Goal: Information Seeking & Learning: Learn about a topic

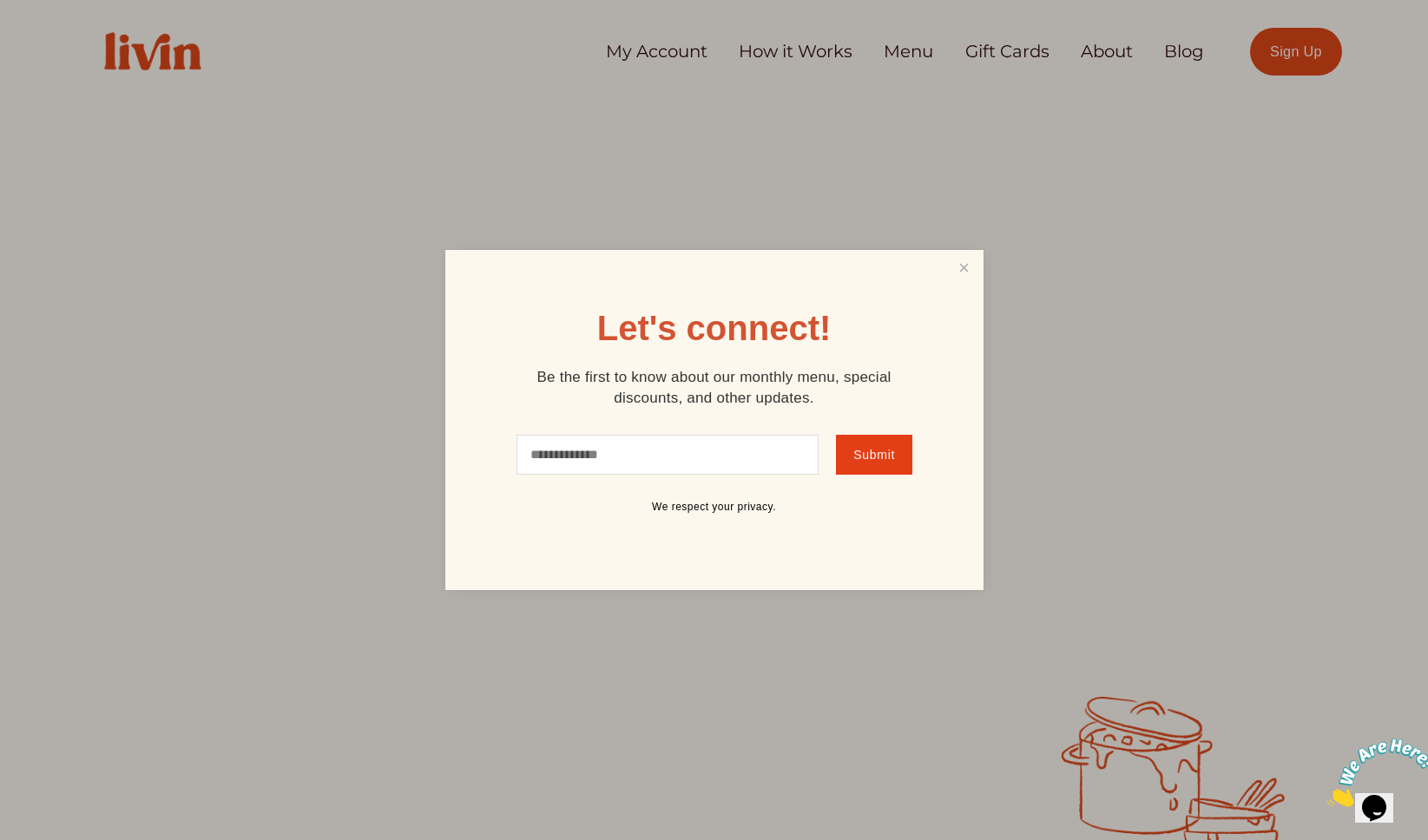
click at [647, 453] on input "text" at bounding box center [668, 454] width 303 height 40
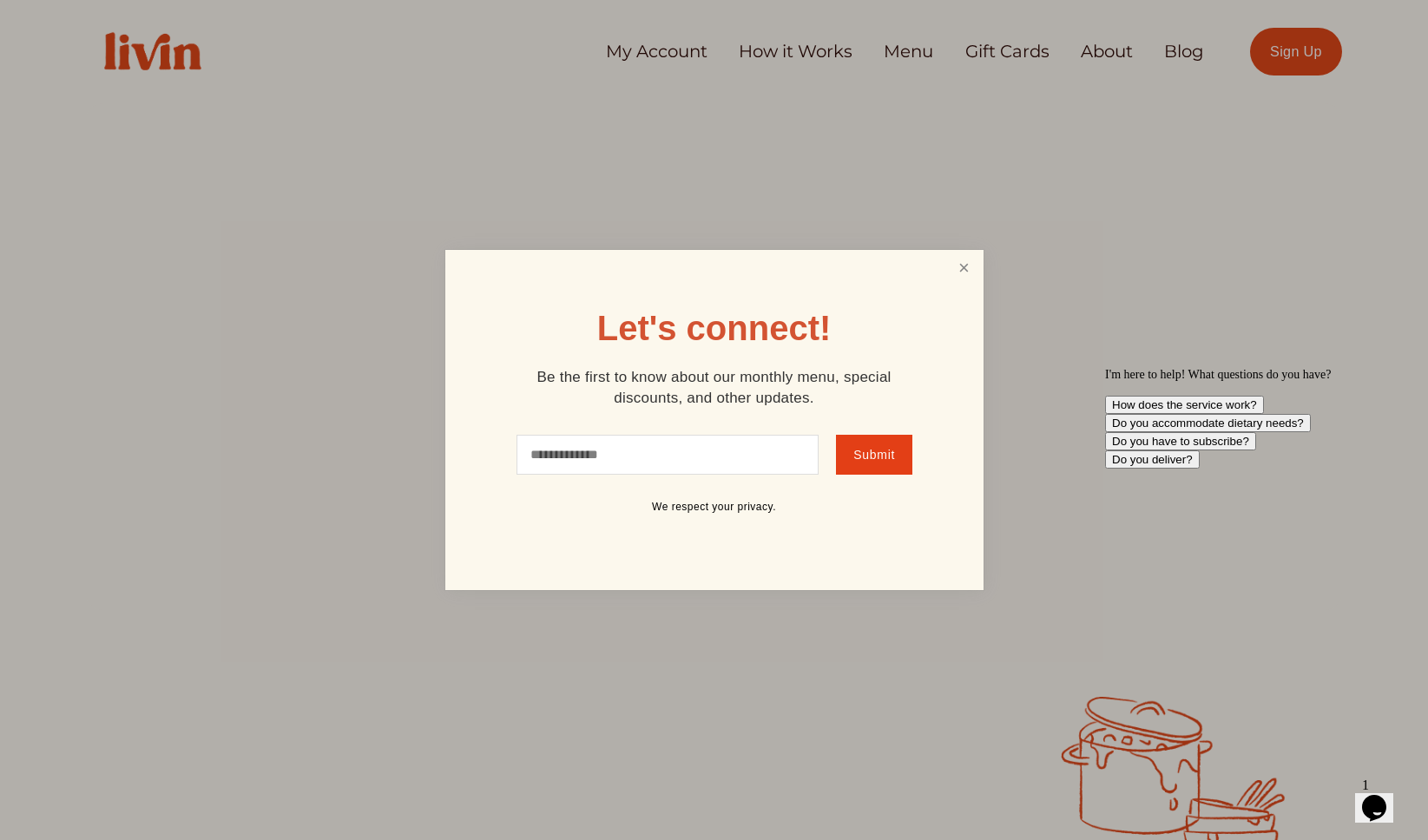
click at [961, 264] on link "Close" at bounding box center [964, 268] width 33 height 32
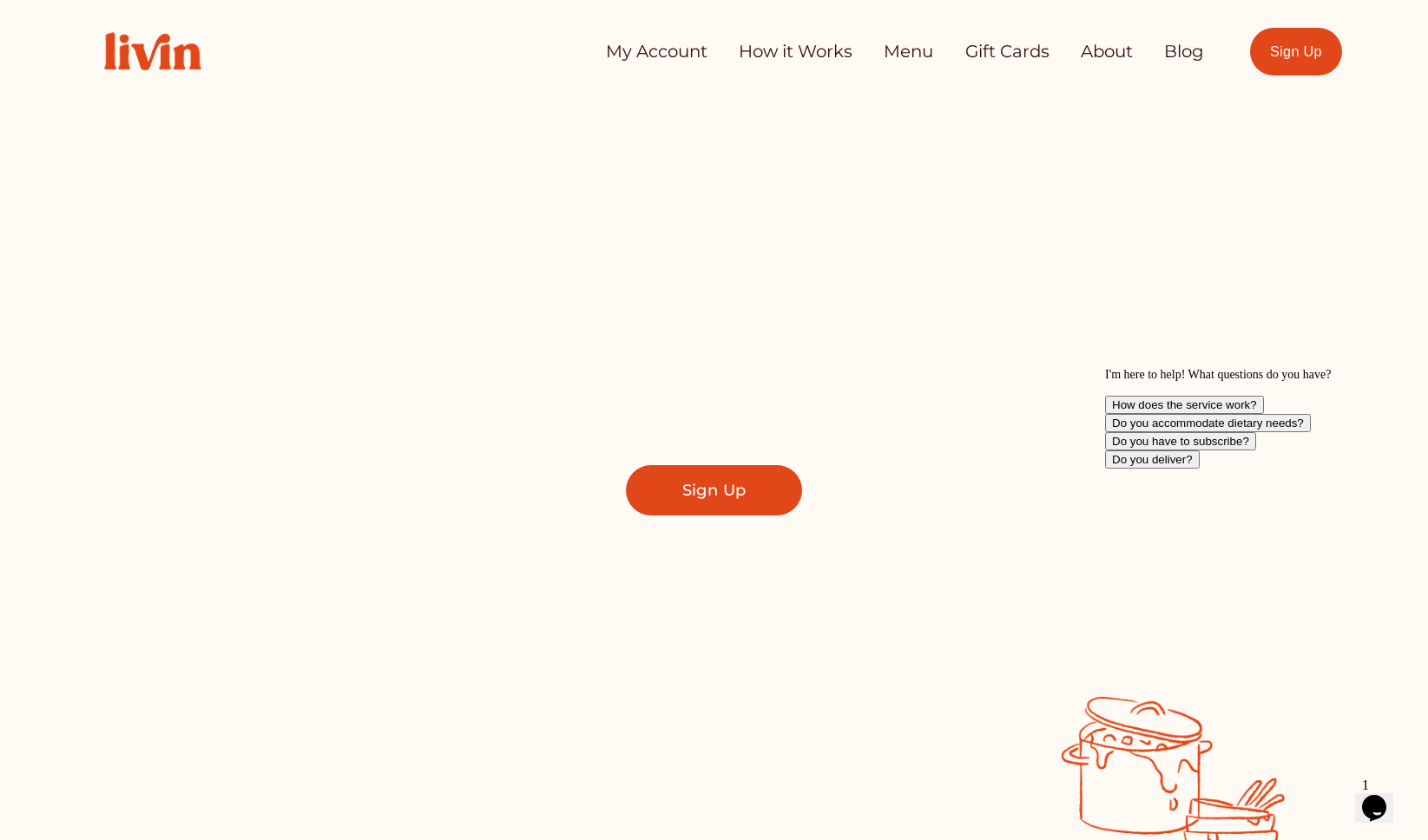
drag, startPoint x: 787, startPoint y: 20, endPoint x: 787, endPoint y: 46, distance: 26.0
click at [787, 46] on div "My Account How it Works Menu Gift Cards About Blog" at bounding box center [645, 50] width 1118 height 74
click at [787, 46] on link "How it Works" at bounding box center [796, 52] width 114 height 35
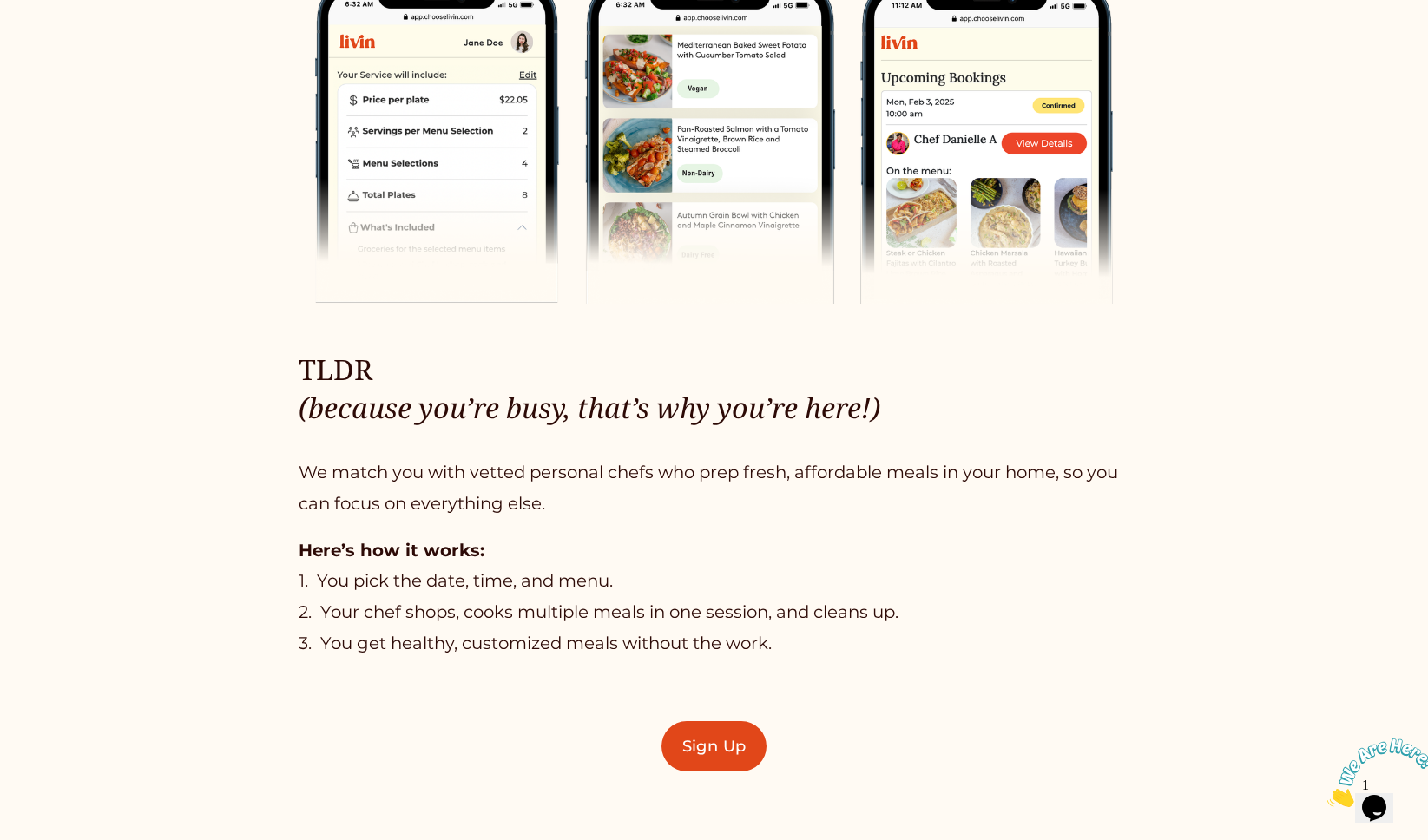
scroll to position [935, 0]
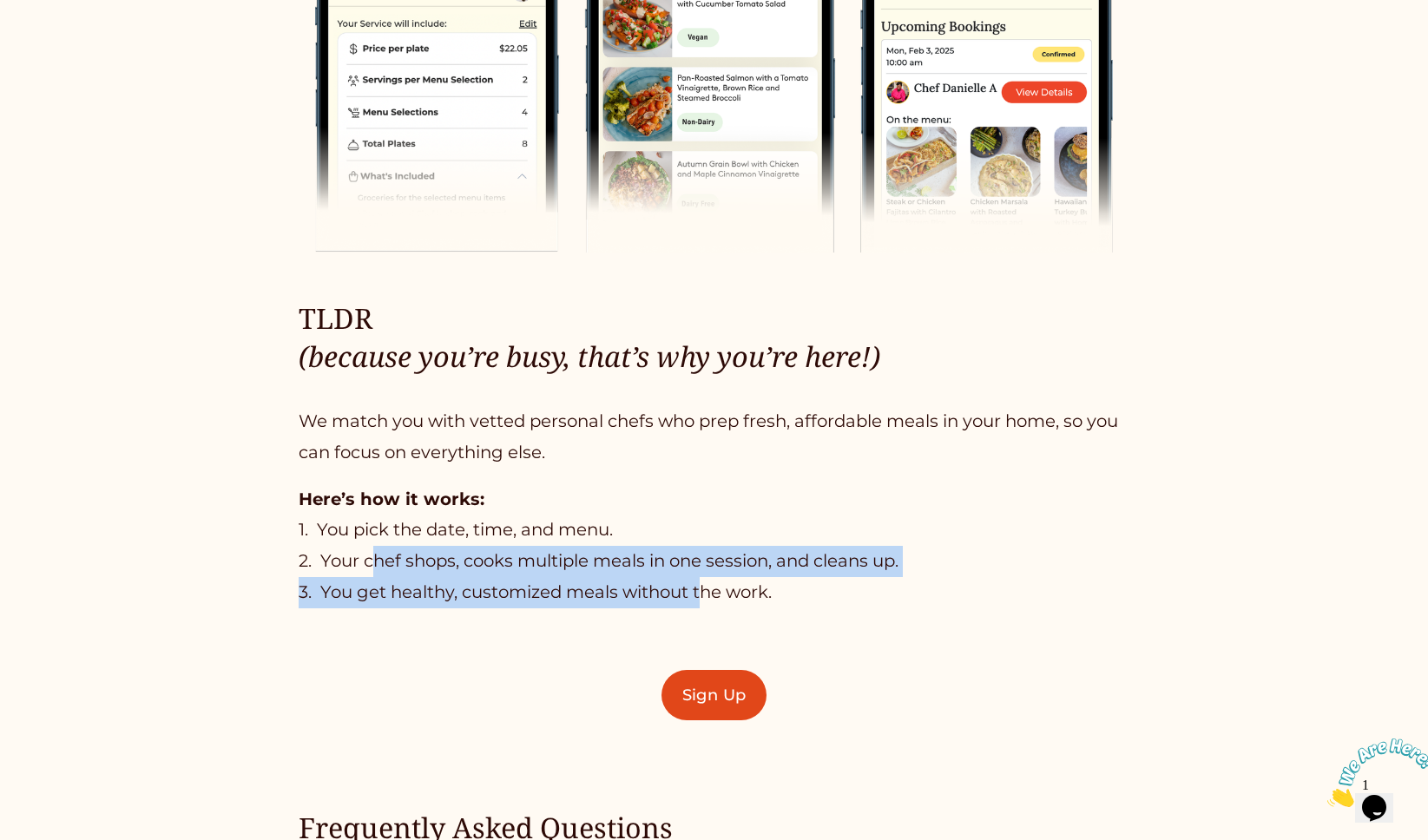
drag, startPoint x: 377, startPoint y: 551, endPoint x: 707, endPoint y: 585, distance: 331.7
click at [707, 585] on p "Here’s how it works: 1. You pick the date, time, and menu. 2. Your chef shops, …" at bounding box center [714, 546] width 830 height 124
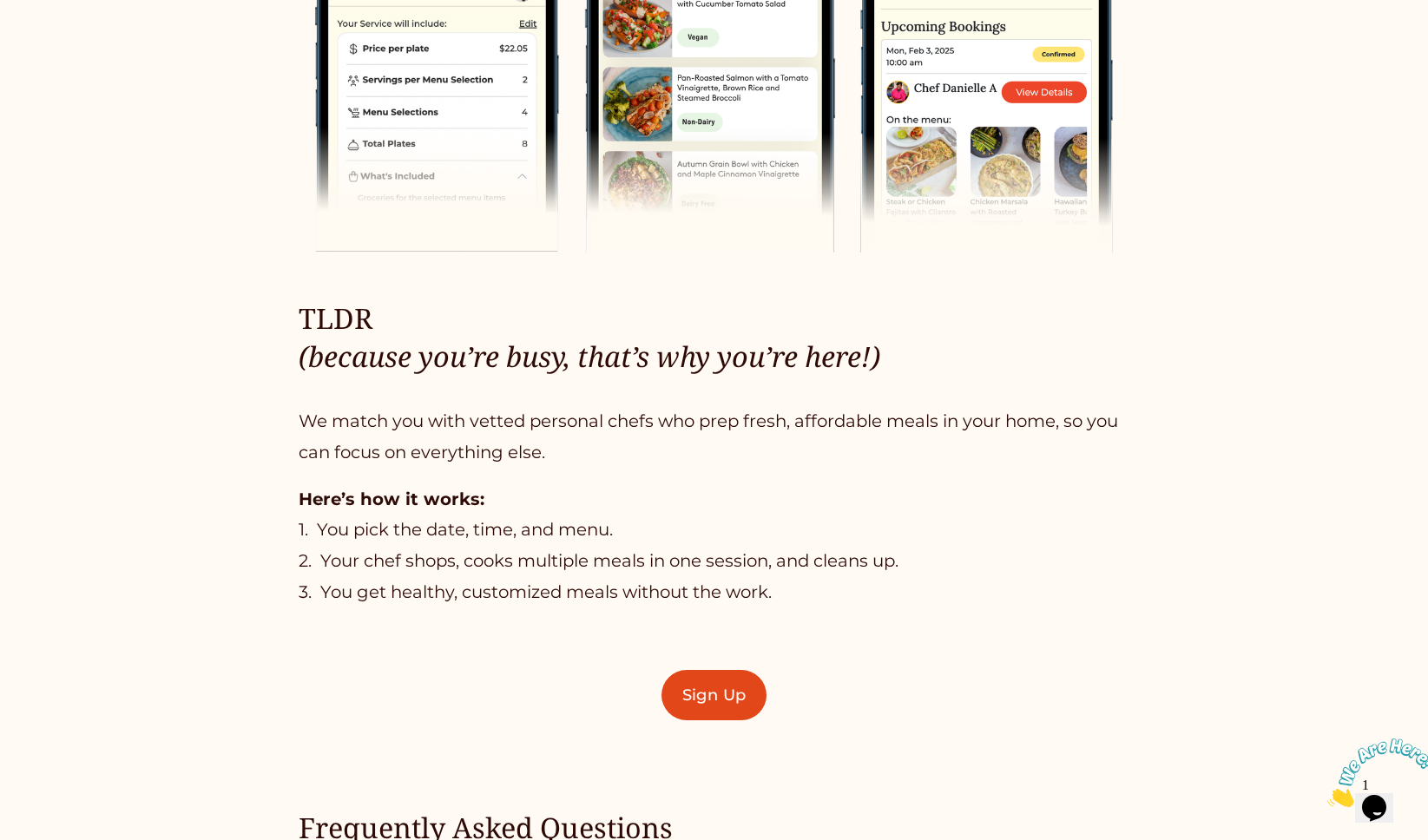
click at [505, 545] on p "Here’s how it works: 1. You pick the date, time, and menu. 2. Your chef shops, …" at bounding box center [714, 546] width 830 height 124
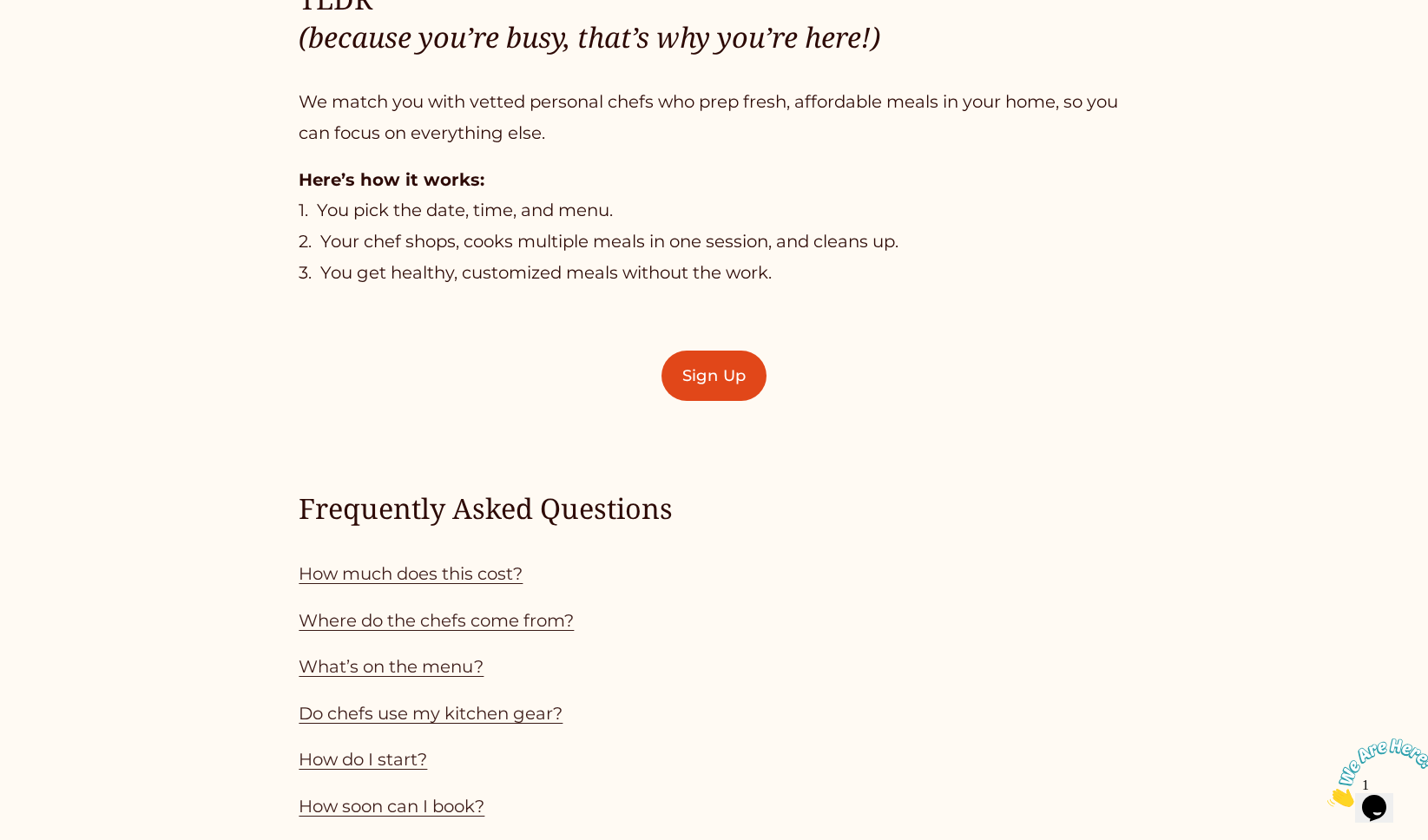
click at [444, 574] on link "How much does this cost?" at bounding box center [411, 574] width 224 height 21
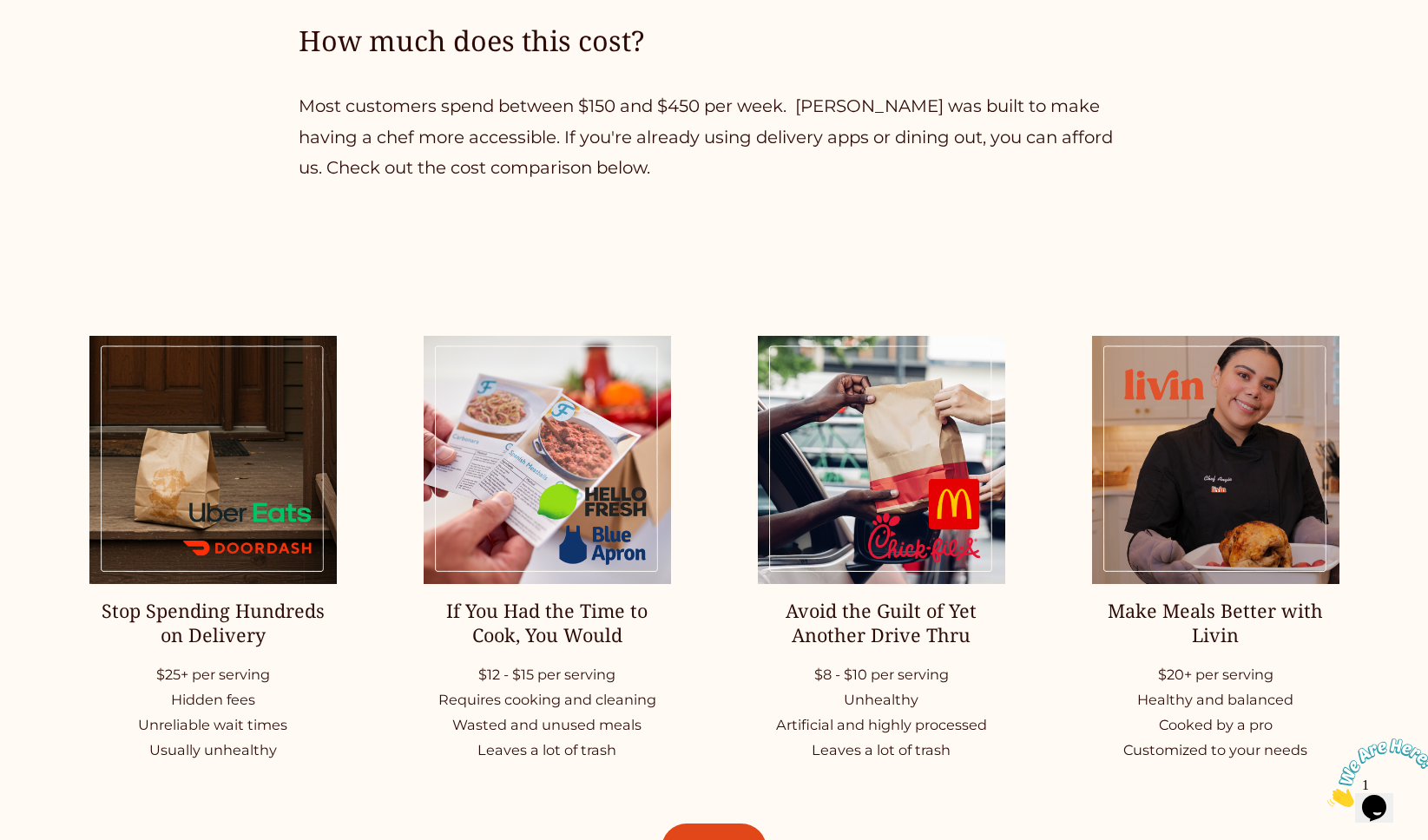
scroll to position [2291, 0]
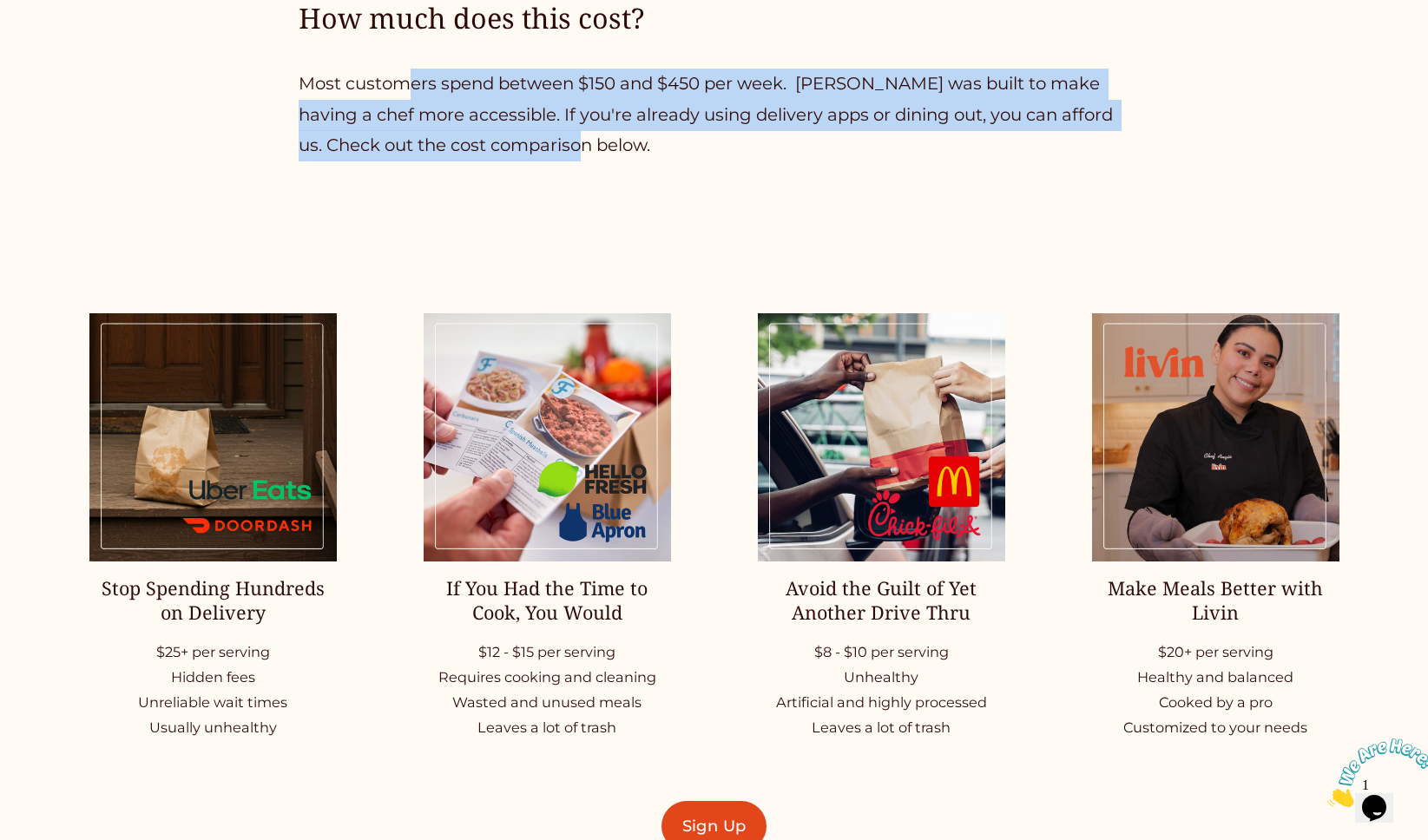
drag, startPoint x: 413, startPoint y: 89, endPoint x: 571, endPoint y: 142, distance: 166.7
click at [571, 142] on p "Most customers spend between $150 and $450 per week. Livin was built to make ha…" at bounding box center [714, 115] width 830 height 93
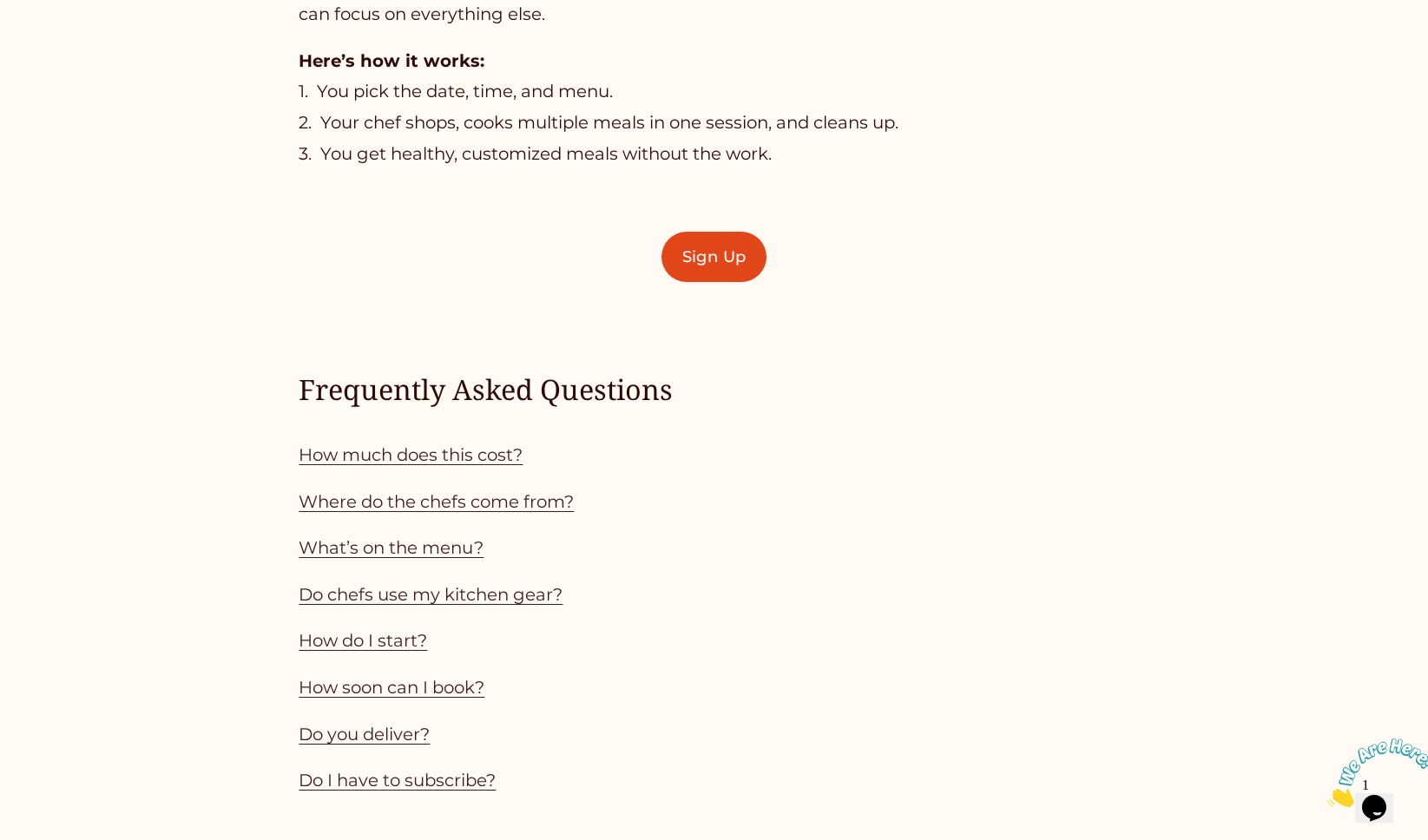
scroll to position [1505, 0]
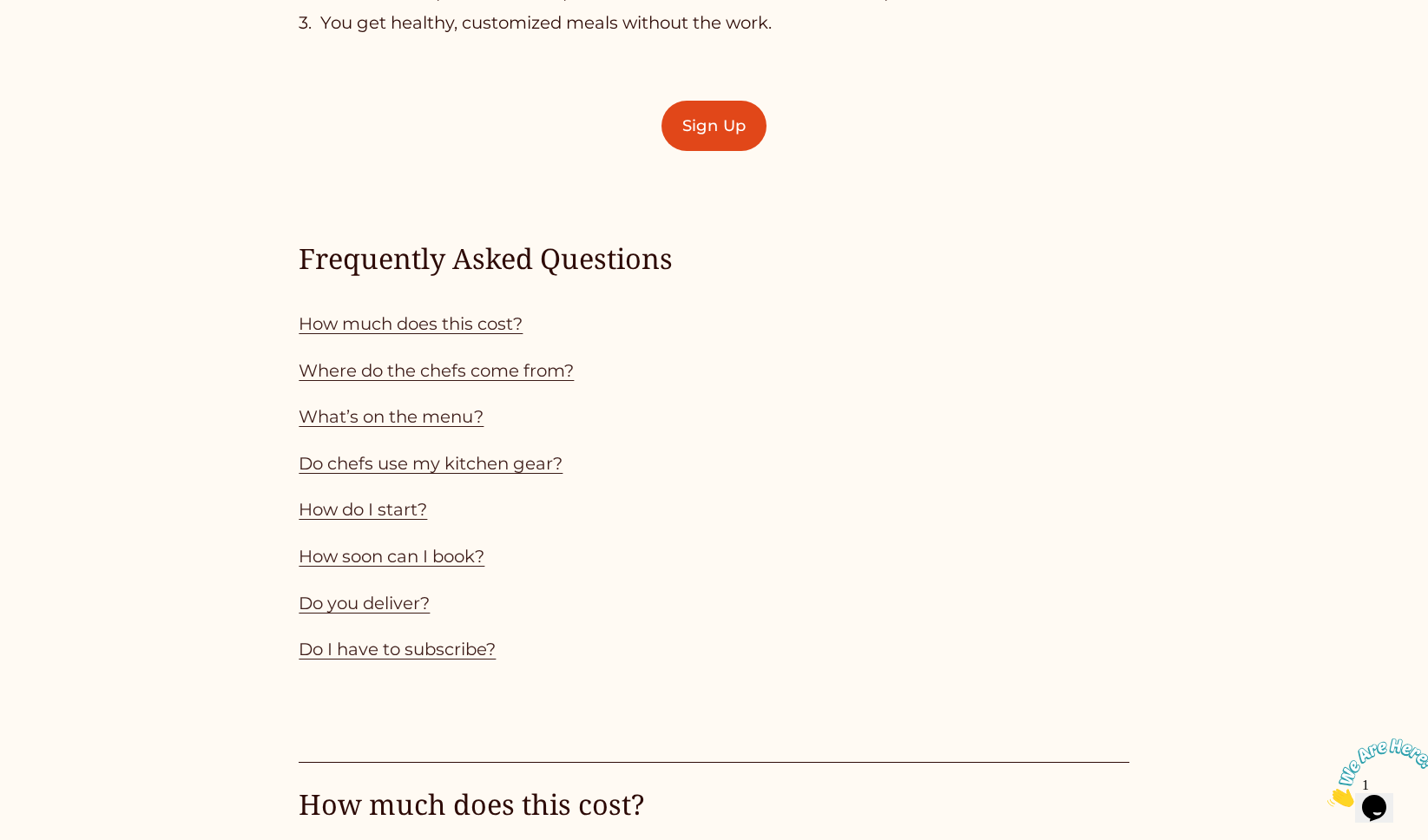
click at [427, 411] on link "What’s on the menu?" at bounding box center [392, 417] width 185 height 21
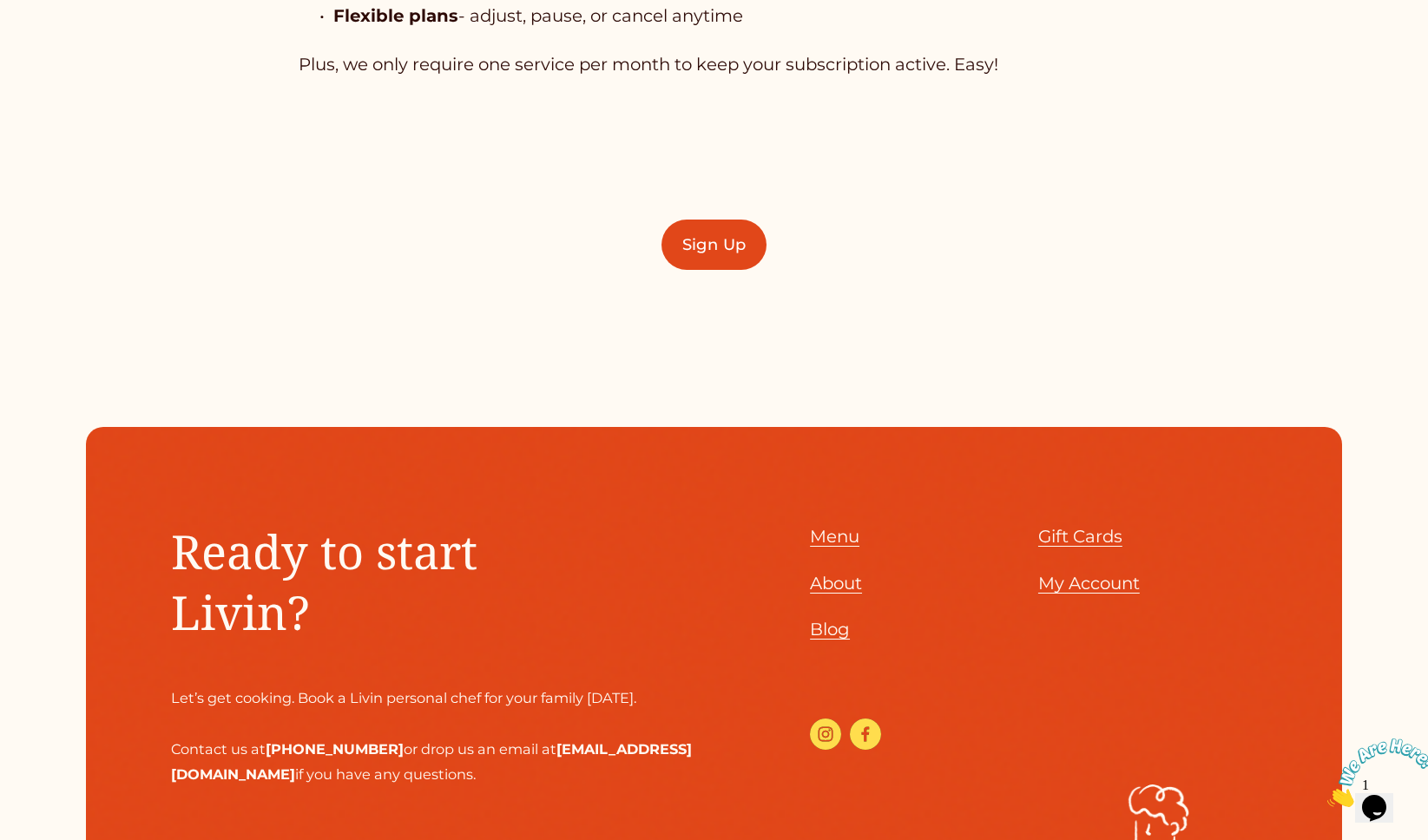
scroll to position [5624, 0]
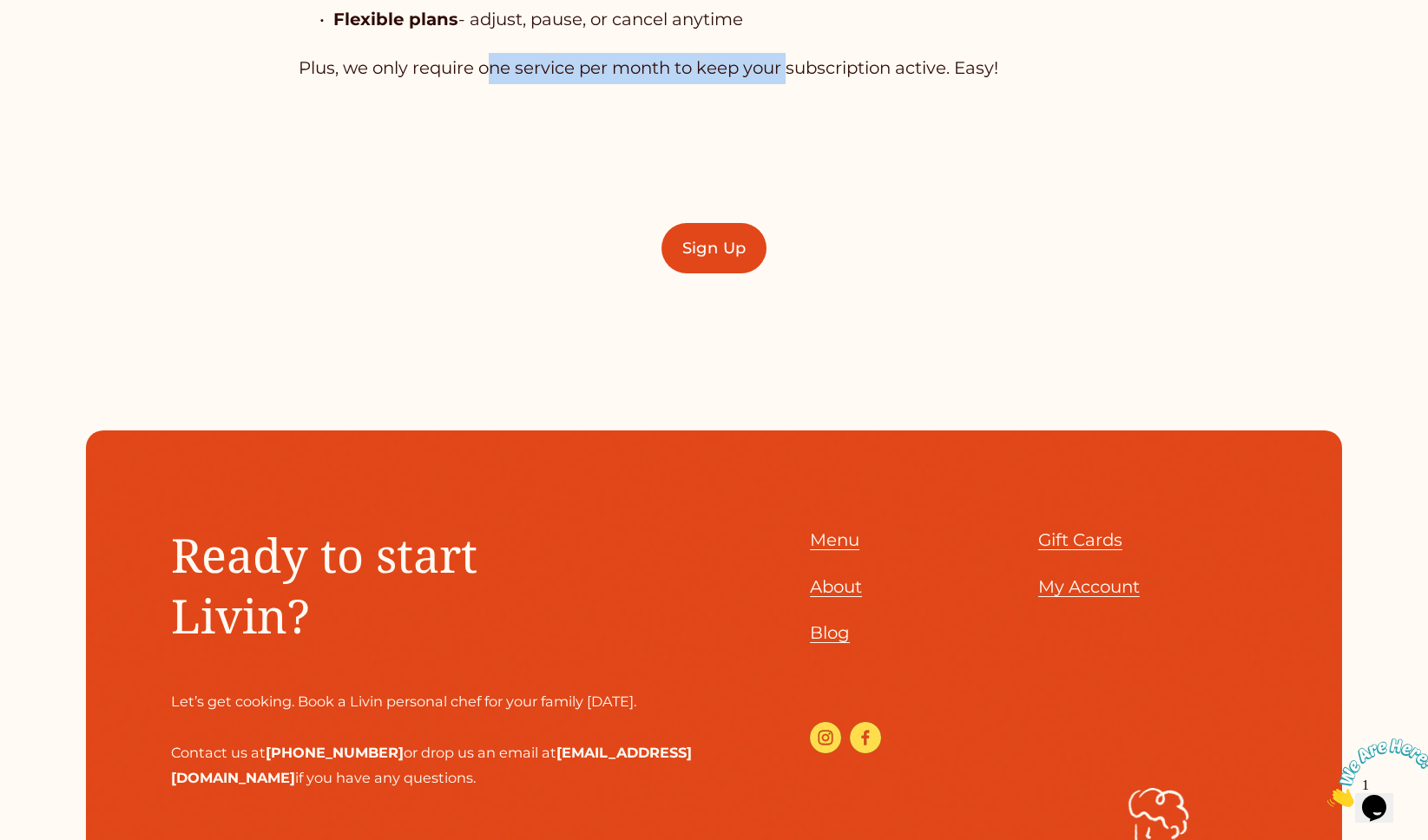
drag, startPoint x: 496, startPoint y: 61, endPoint x: 794, endPoint y: 81, distance: 298.7
click at [794, 81] on p "Plus, we only require one service per month to keep your subscription active. E…" at bounding box center [714, 68] width 830 height 31
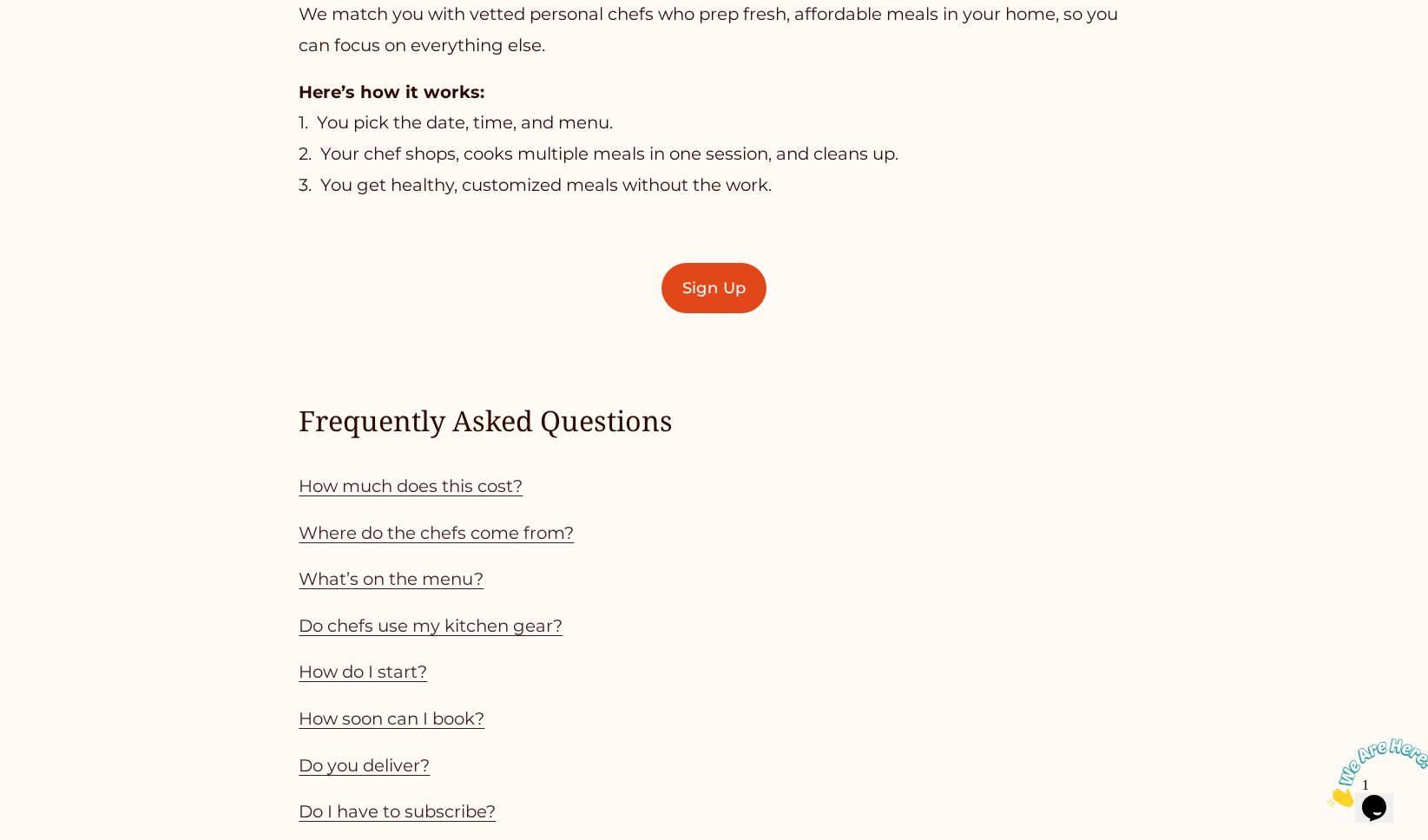
scroll to position [1346, 0]
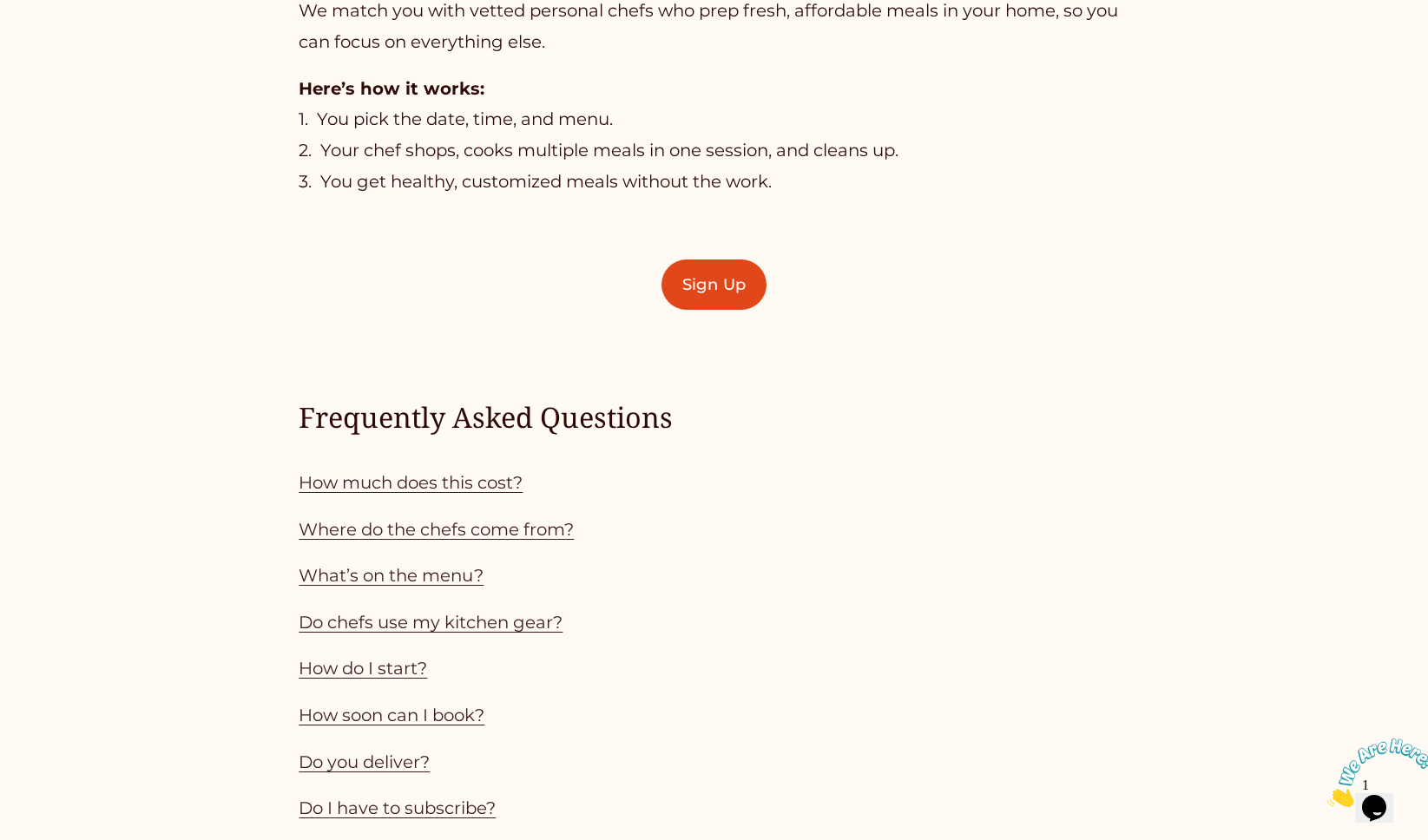
click at [405, 568] on link "What’s on the menu?" at bounding box center [392, 576] width 185 height 21
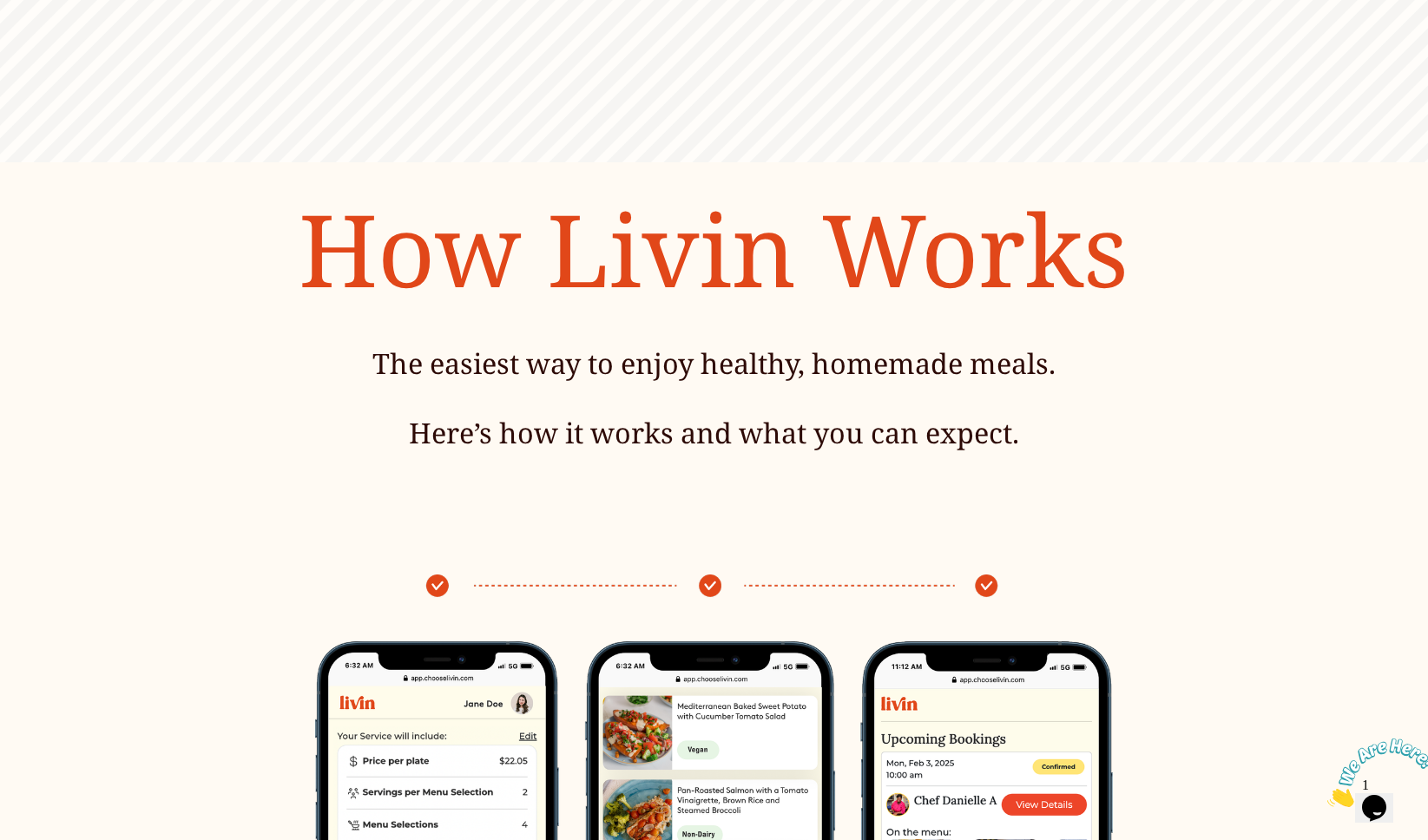
scroll to position [0, 0]
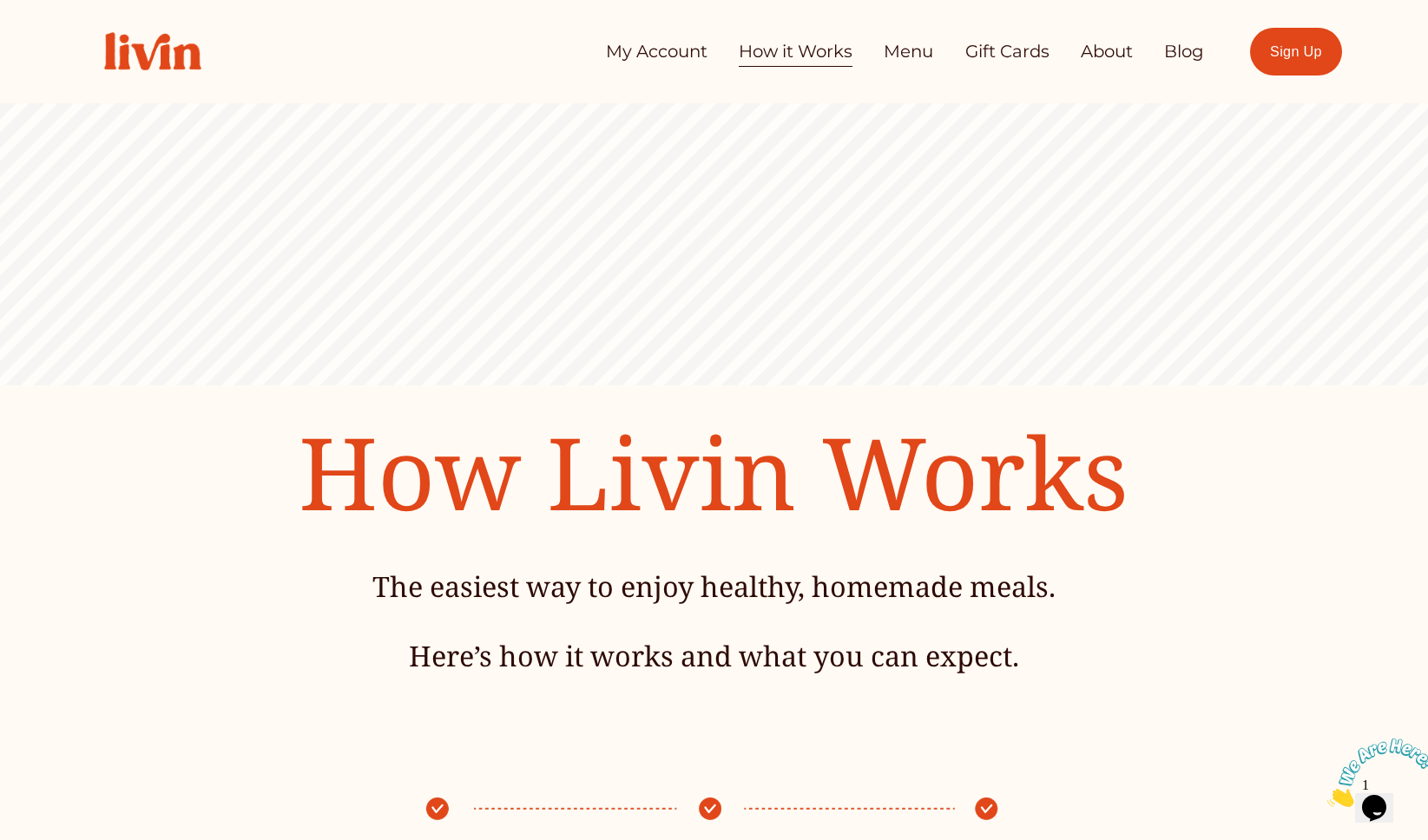
click at [1102, 56] on link "About" at bounding box center [1107, 52] width 52 height 35
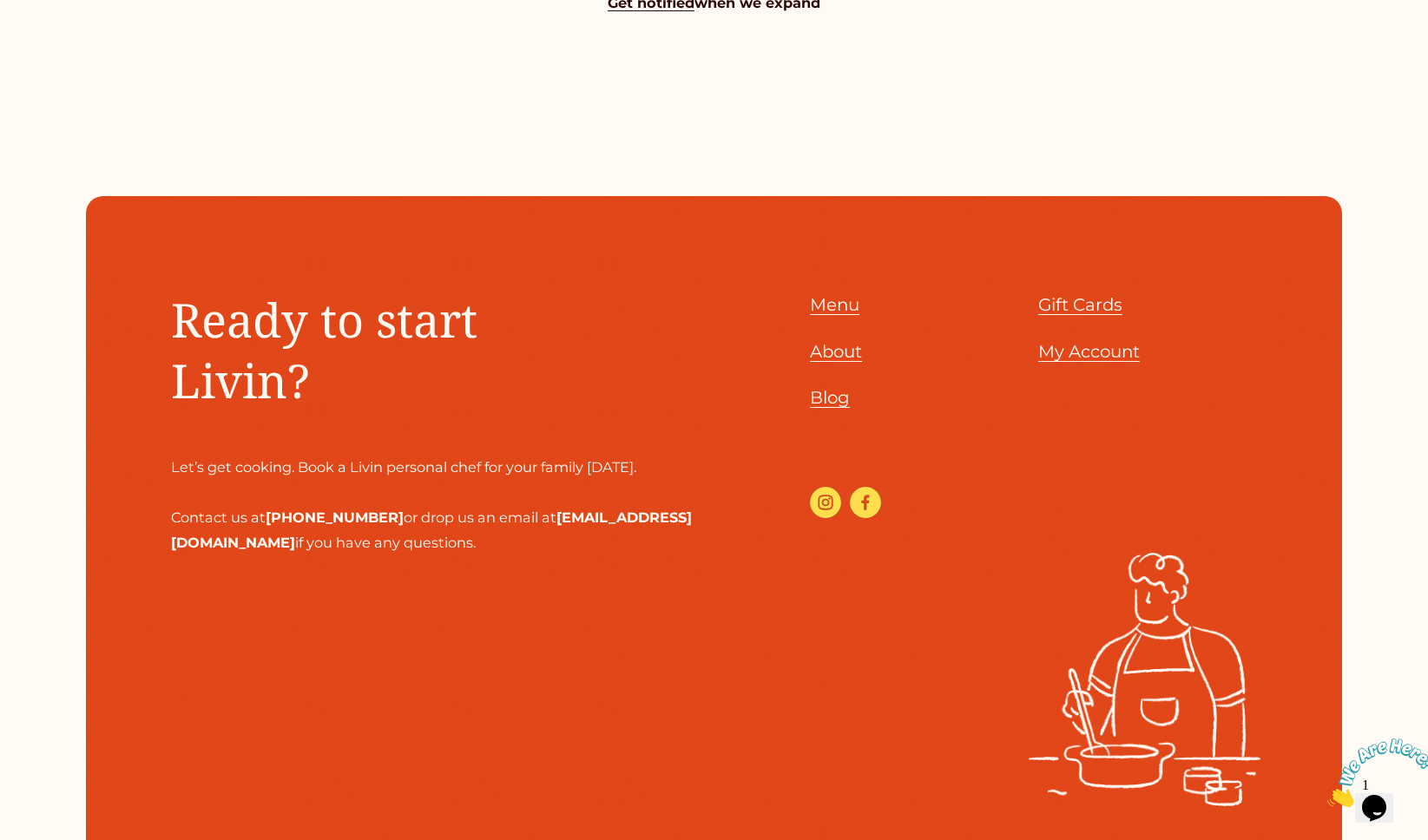
scroll to position [1976, 0]
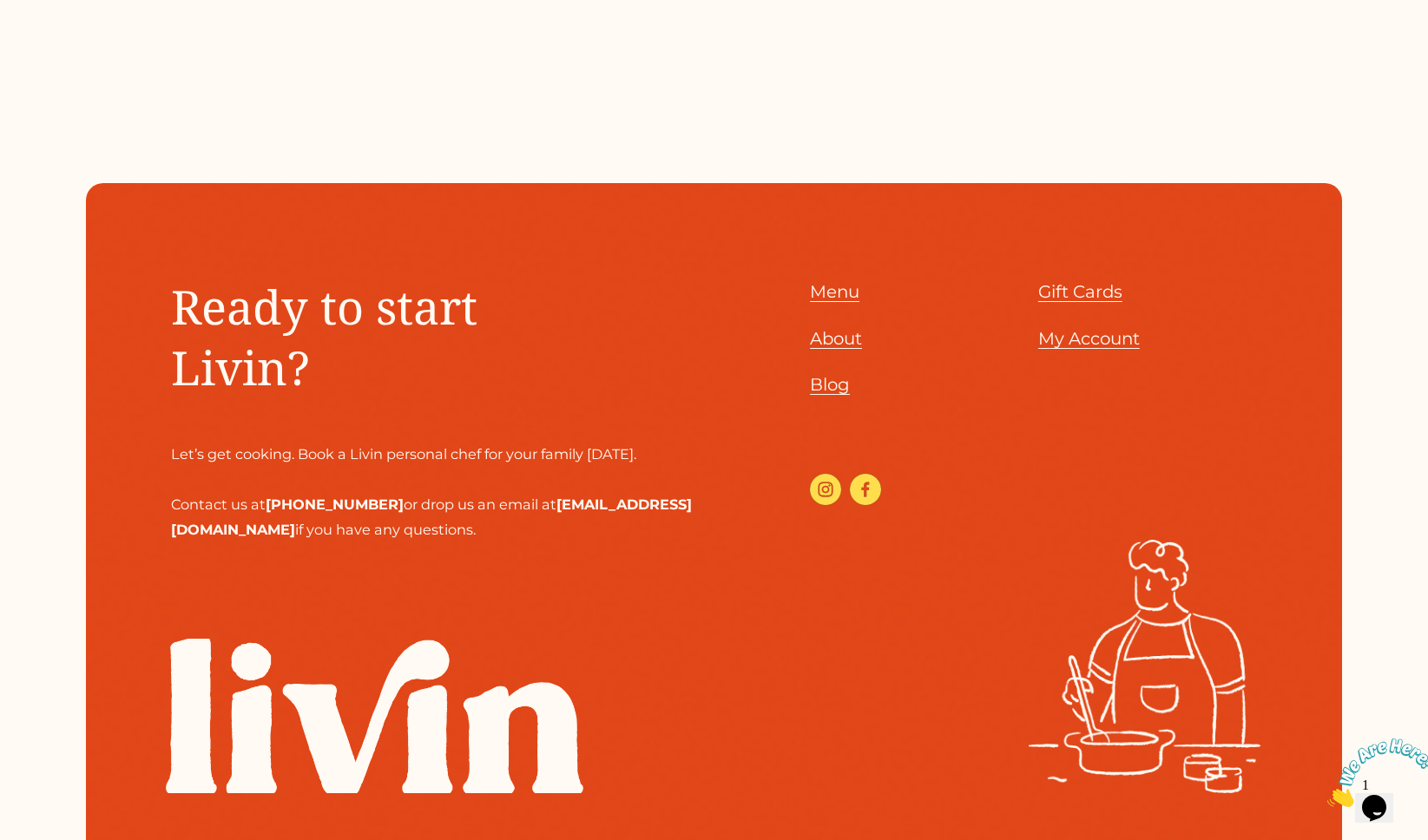
click at [822, 394] on span "Blog" at bounding box center [830, 385] width 40 height 21
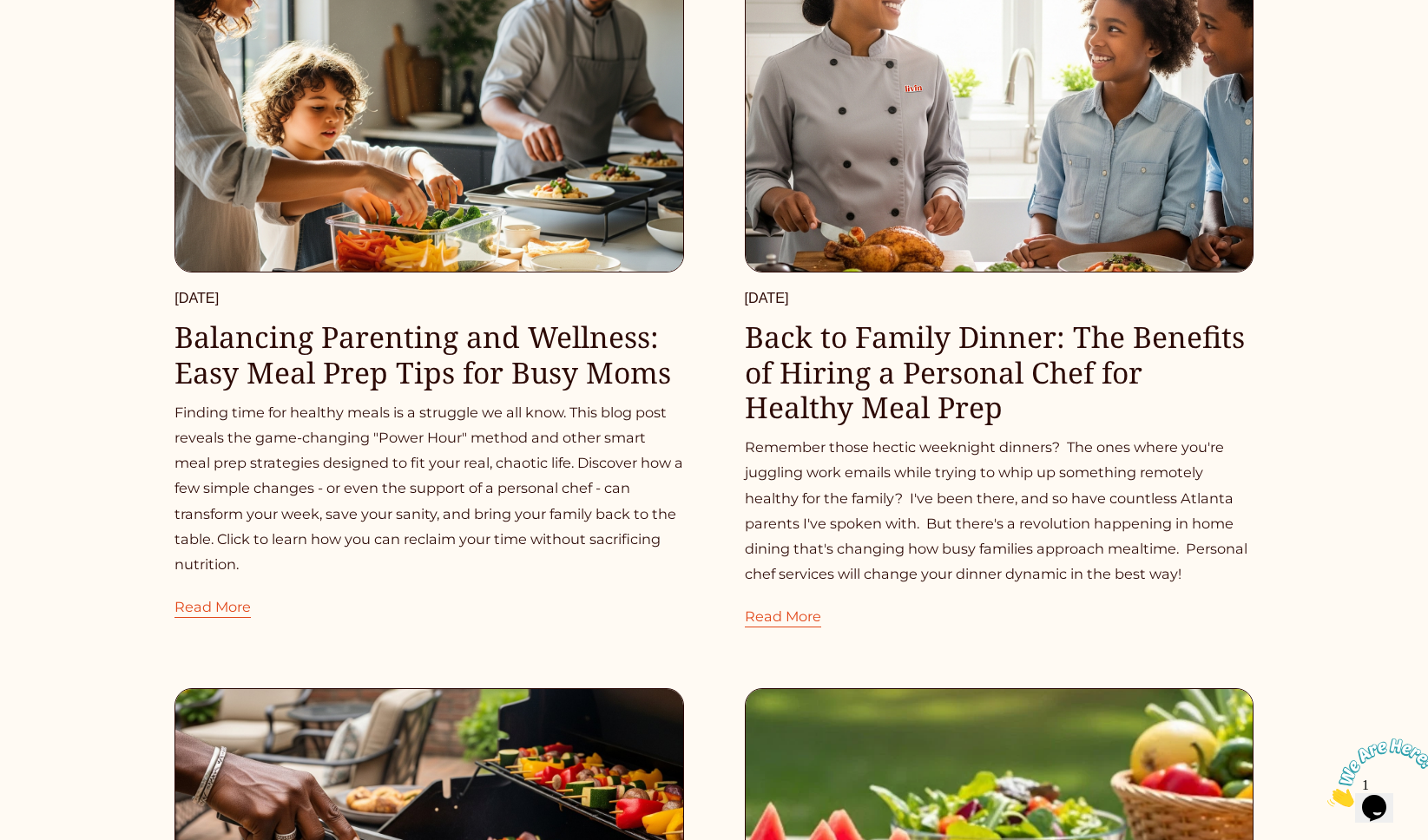
scroll to position [259, 0]
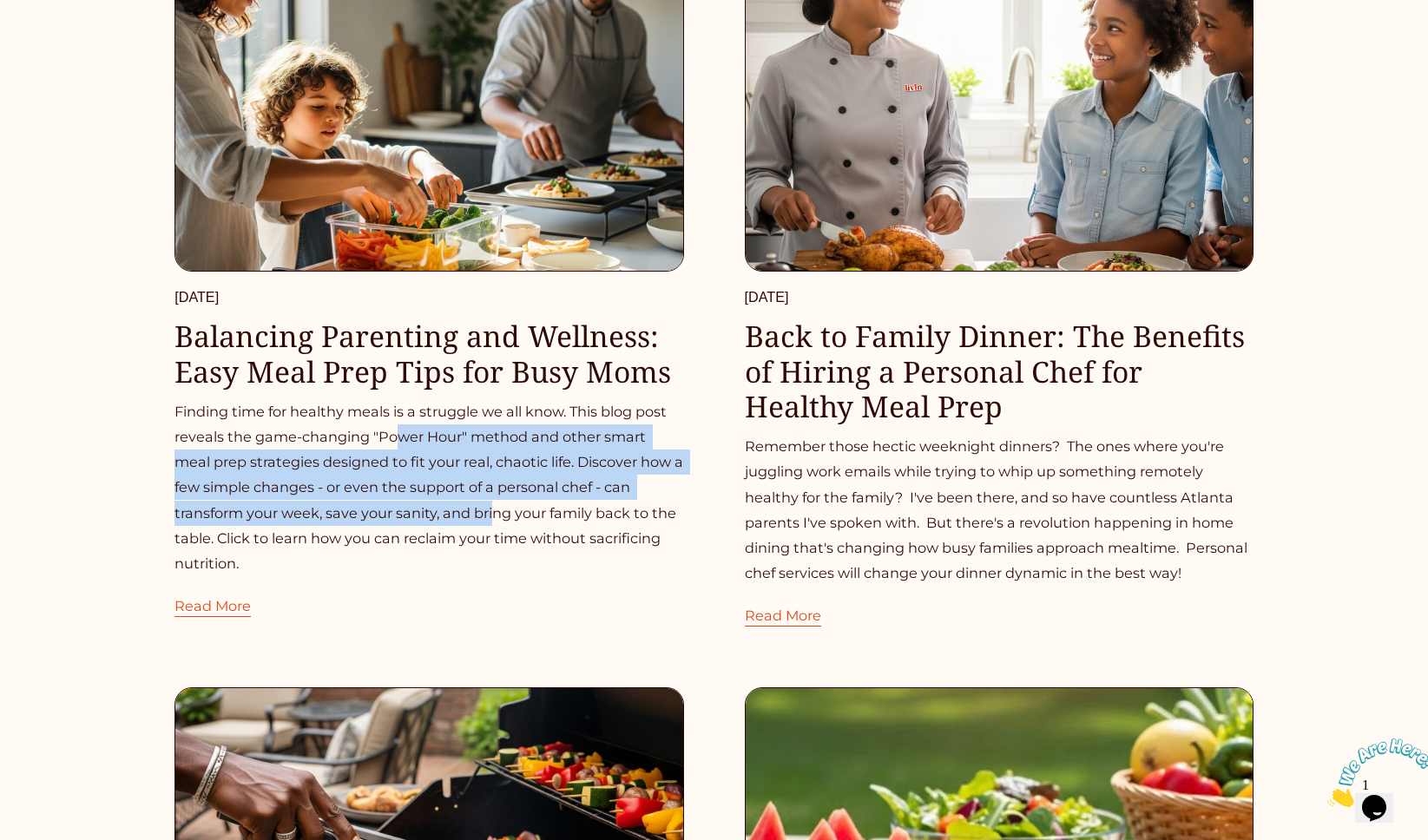
drag, startPoint x: 395, startPoint y: 431, endPoint x: 495, endPoint y: 513, distance: 129.3
click at [495, 513] on p "Finding time for healthy meals is a struggle we all know. This blog post reveal…" at bounding box center [428, 488] width 508 height 177
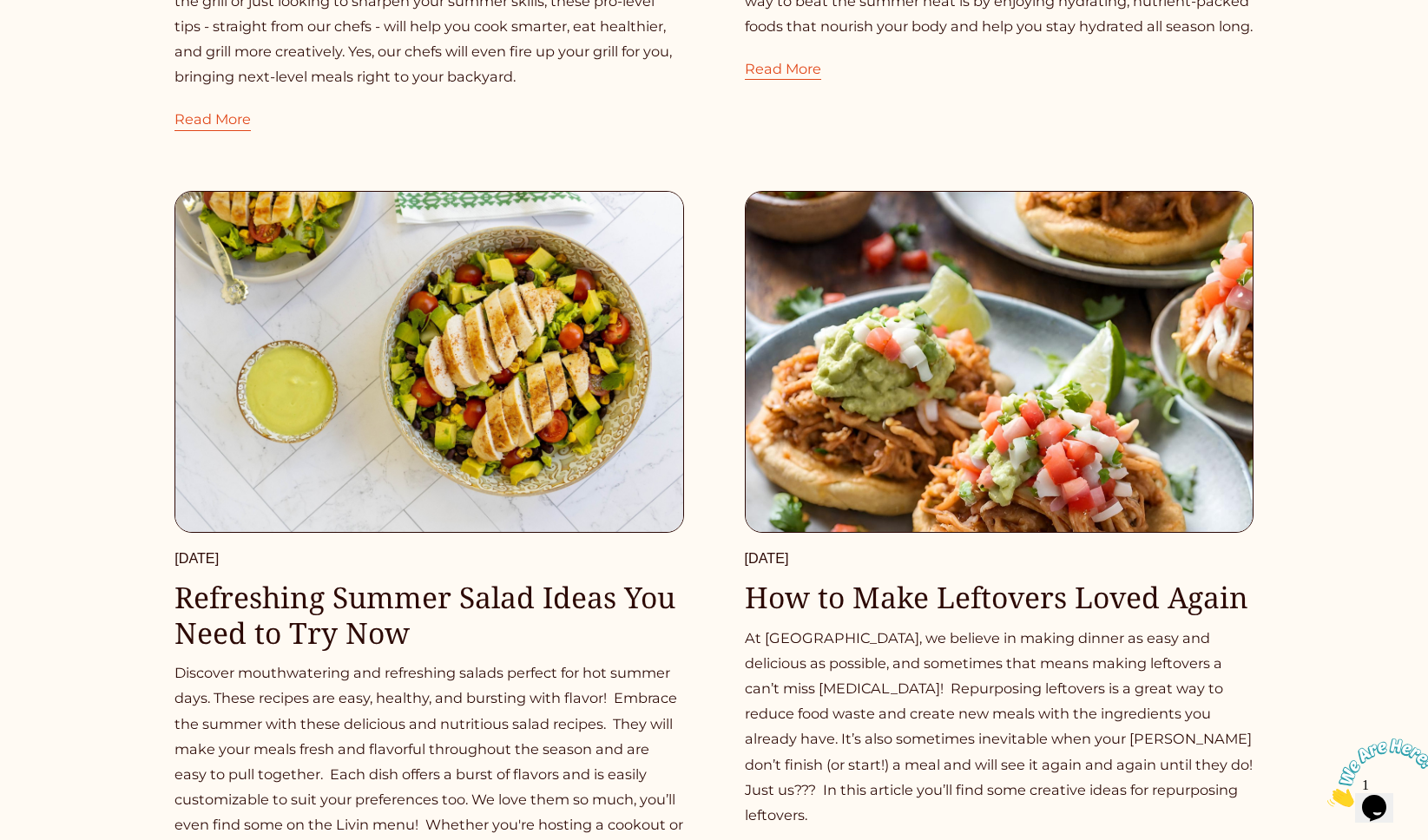
scroll to position [1566, 0]
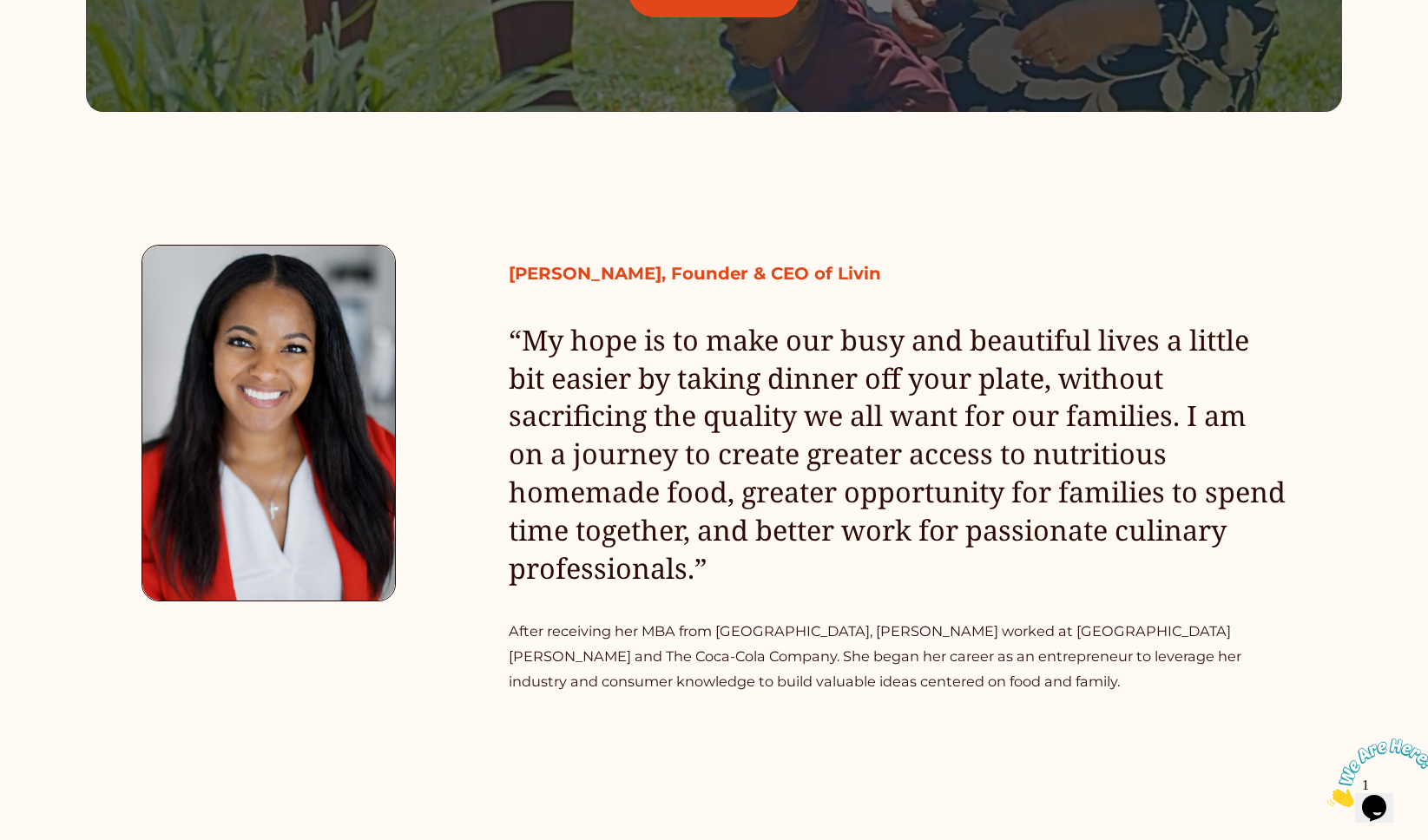
scroll to position [758, 0]
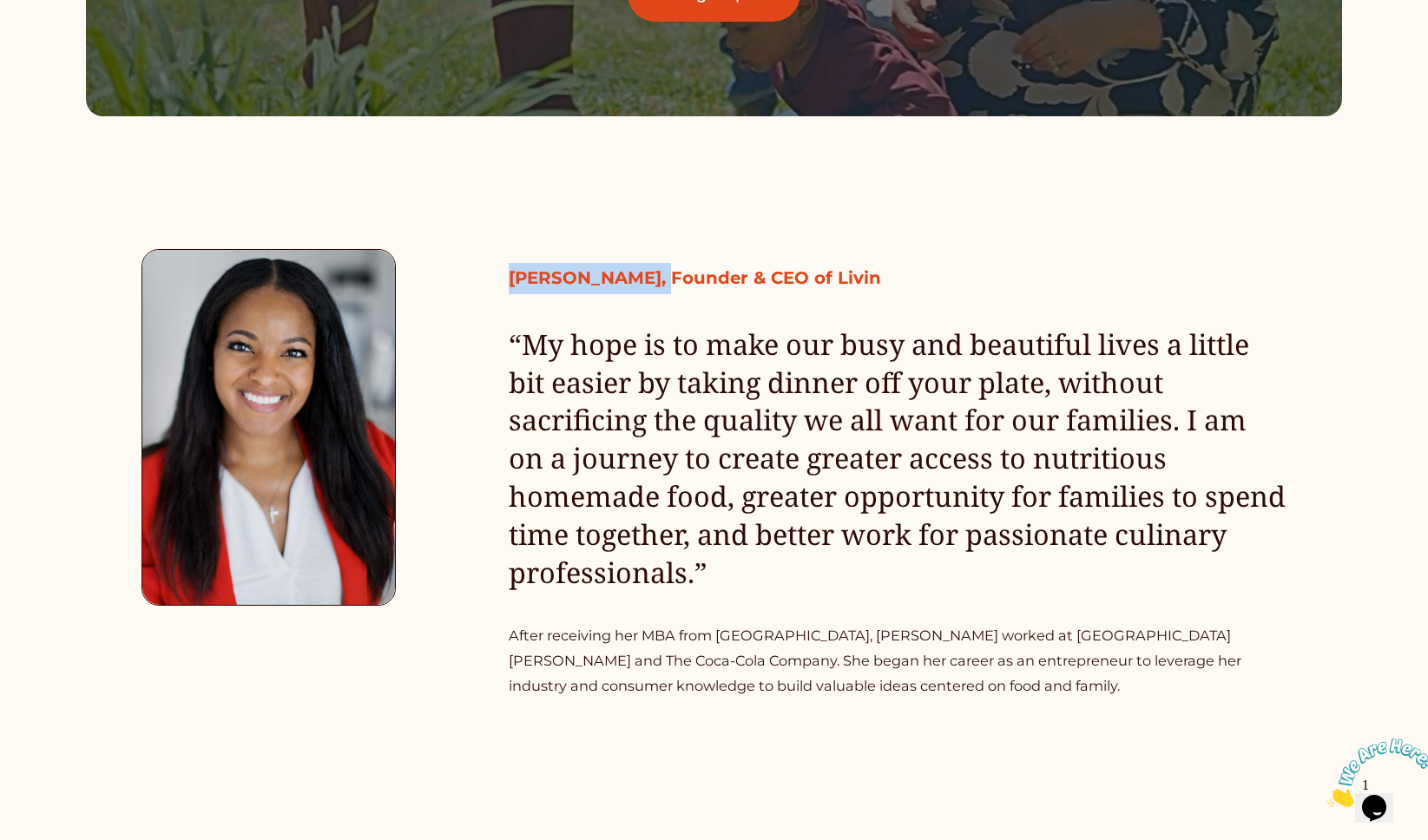
drag, startPoint x: 507, startPoint y: 285, endPoint x: 637, endPoint y: 284, distance: 130.0
click at [637, 284] on div "Erica Tuggle, Founder & CEO of Livin “My hope is to make our busy and beautiful…" at bounding box center [714, 480] width 1428 height 464
copy strong "Erica Tuggle, F"
